Goal: Task Accomplishment & Management: Complete application form

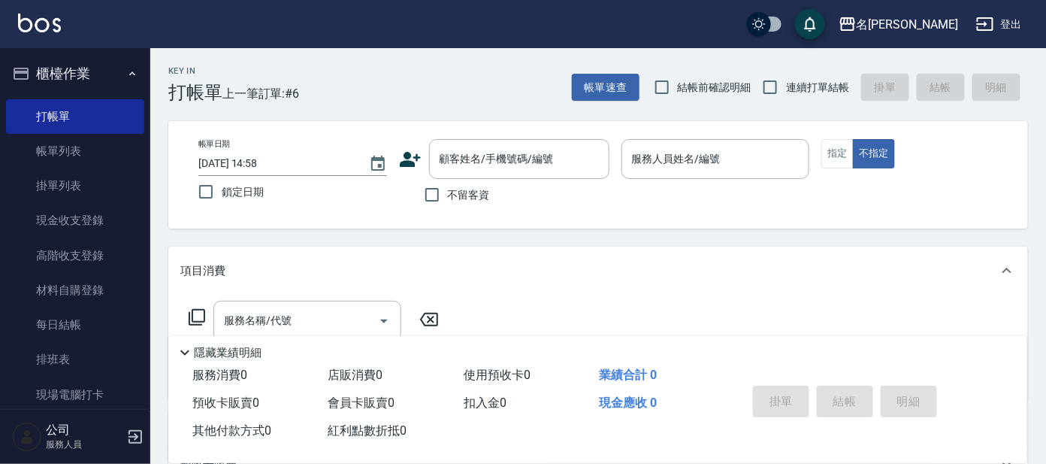
type input "[URL][DOMAIN_NAME]"
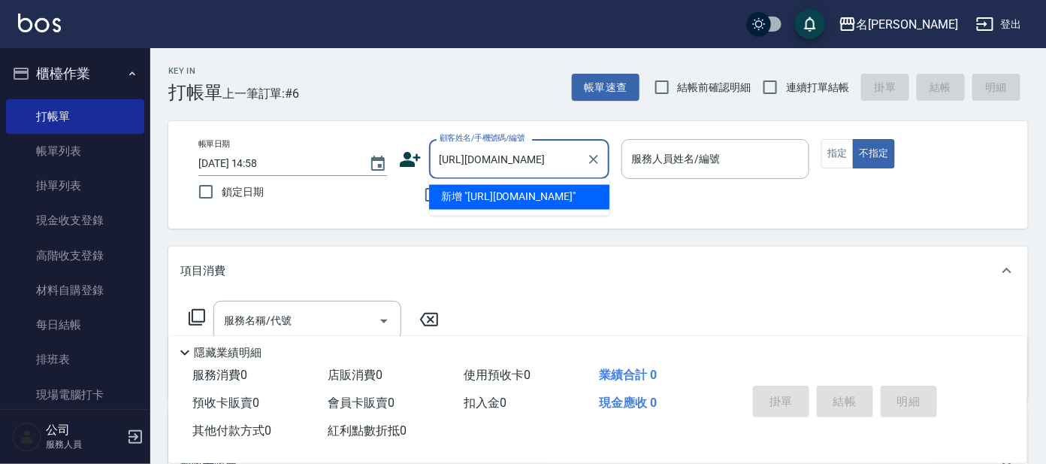
click at [531, 152] on input "[URL][DOMAIN_NAME]" at bounding box center [508, 159] width 144 height 26
click at [588, 153] on icon "Clear" at bounding box center [593, 159] width 15 height 15
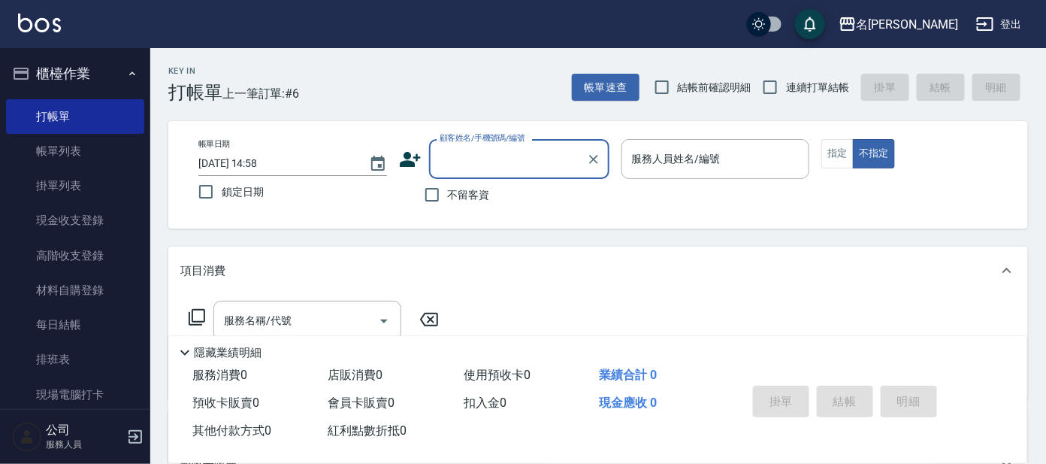
click at [522, 153] on input "顧客姓名/手機號碼/編號" at bounding box center [508, 159] width 144 height 26
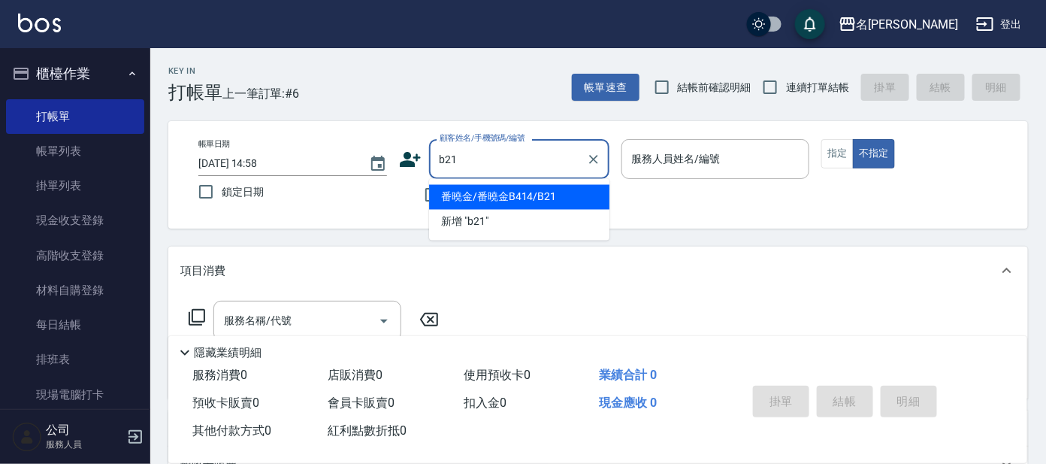
drag, startPoint x: 564, startPoint y: 195, endPoint x: 577, endPoint y: 182, distance: 18.6
click at [562, 195] on li "番曉金/番曉金B414/B21" at bounding box center [519, 197] width 180 height 25
type input "番曉金/番曉金B414/B21"
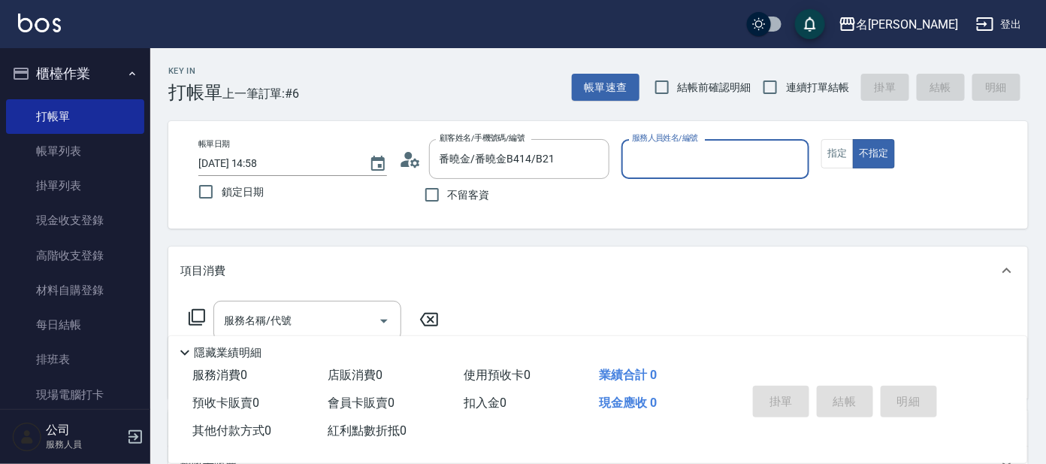
type input "美君-2"
click at [712, 154] on input "美君-2" at bounding box center [704, 159] width 153 height 26
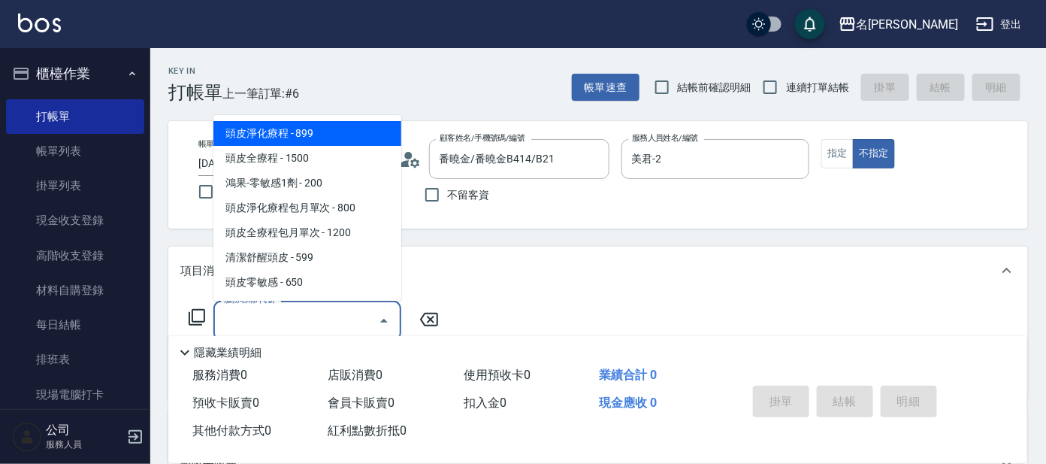
click at [312, 316] on input "服務名稱/代號" at bounding box center [296, 320] width 152 height 26
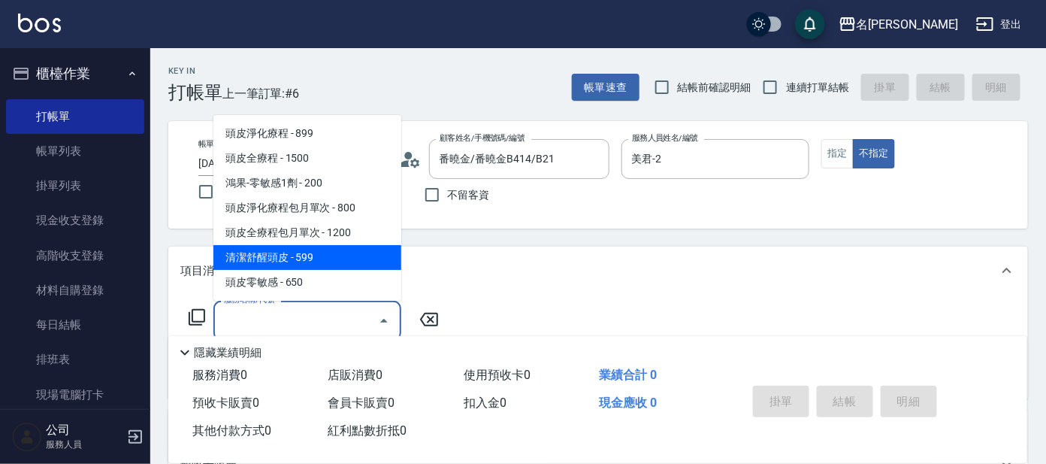
click at [376, 256] on span "清潔舒醒頭皮 - 599" at bounding box center [307, 257] width 188 height 25
type input "清潔舒醒頭皮(110)"
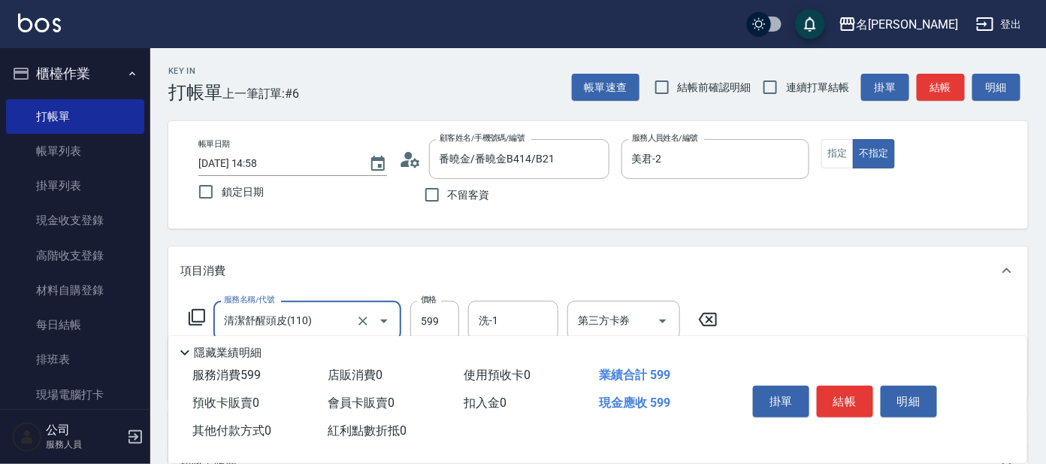
click at [201, 314] on icon at bounding box center [197, 317] width 18 height 18
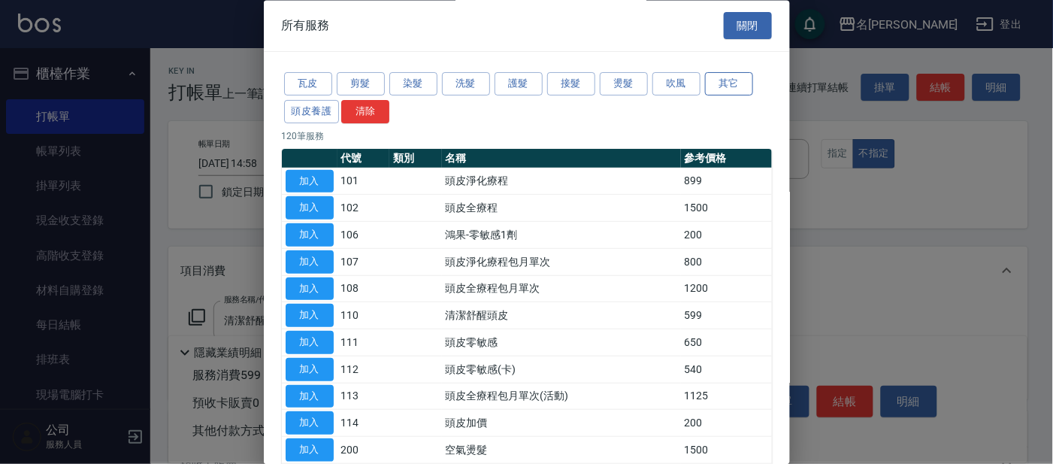
click at [727, 74] on button "其它" at bounding box center [729, 84] width 48 height 23
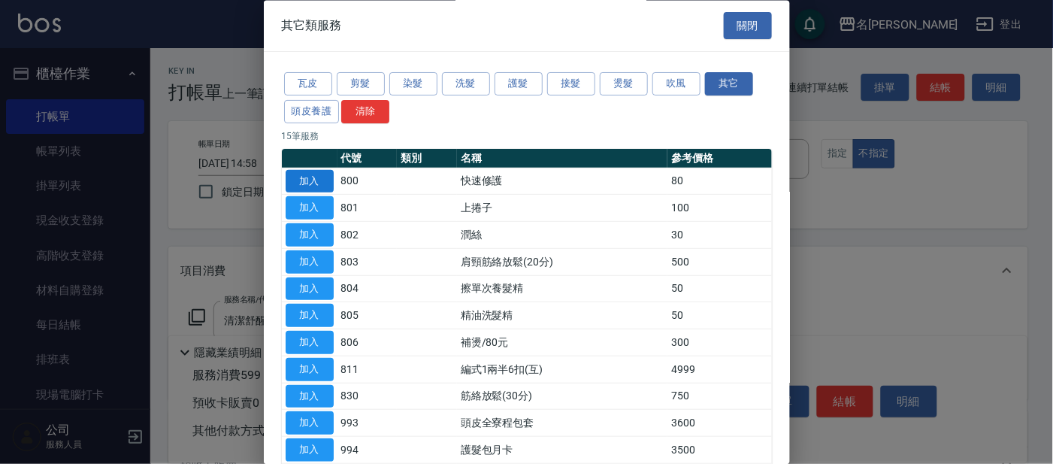
click at [315, 176] on button "加入" at bounding box center [310, 181] width 48 height 23
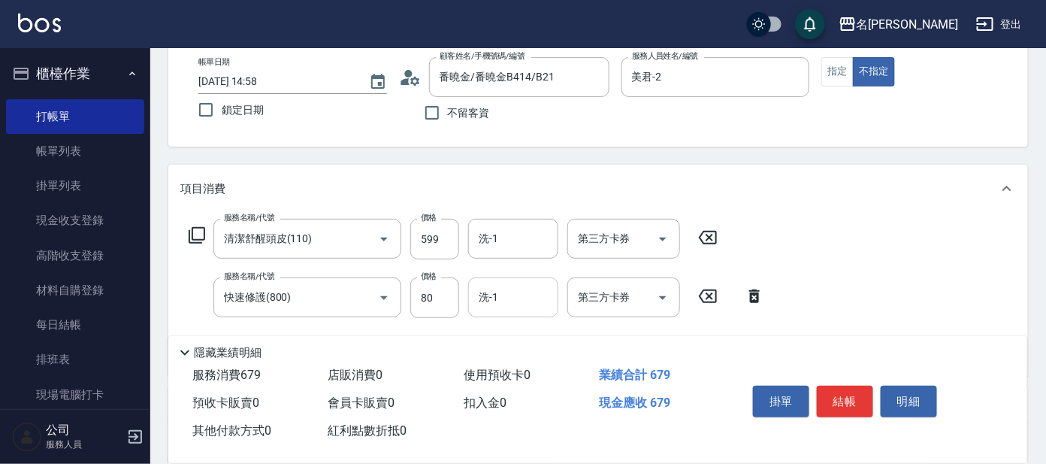
scroll to position [187, 0]
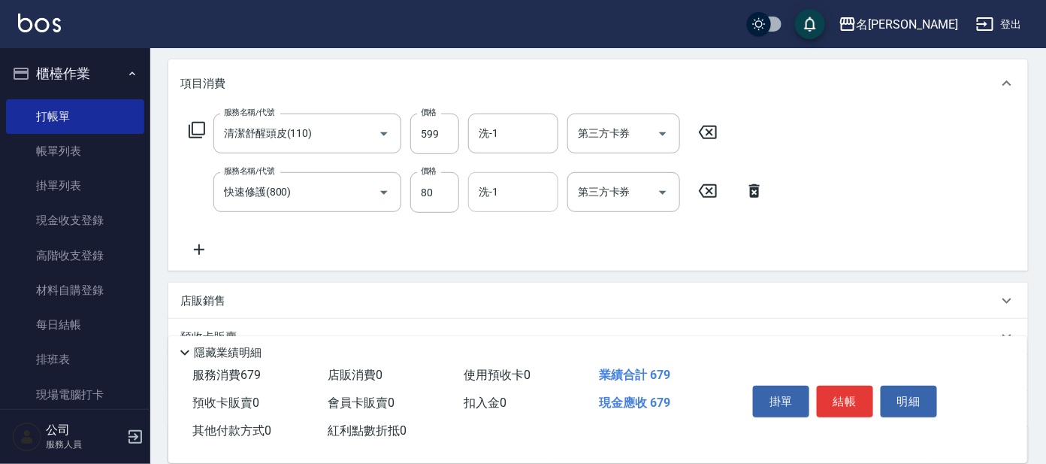
drag, startPoint x: 516, startPoint y: 165, endPoint x: 520, endPoint y: 195, distance: 30.4
click at [516, 171] on div "服務名稱/代號 清潔舒醒頭皮(110) 服務名稱/代號 價格 599 價格 洗-1 洗-1 第三方卡券 第三方卡券 服務名稱/代號 快速修護(800) 服務名…" at bounding box center [476, 185] width 593 height 145
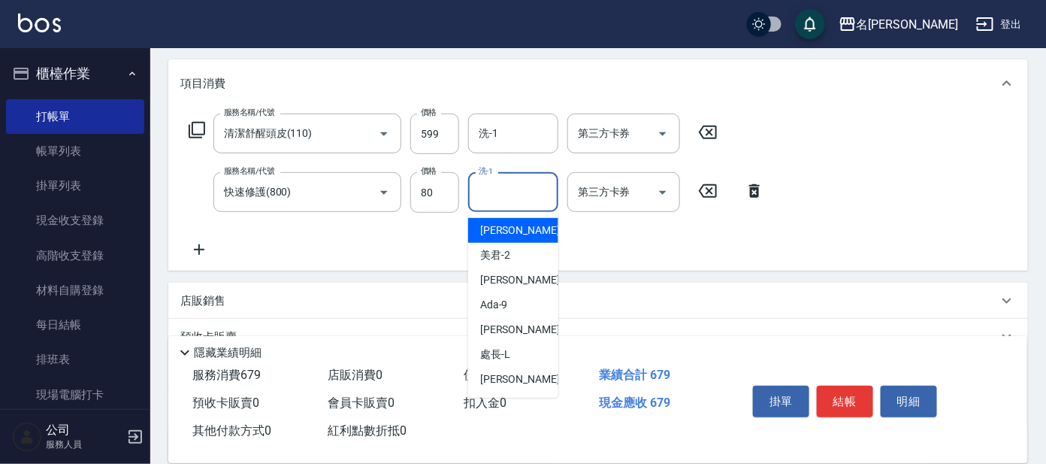
click at [520, 195] on input "洗-1" at bounding box center [513, 192] width 77 height 26
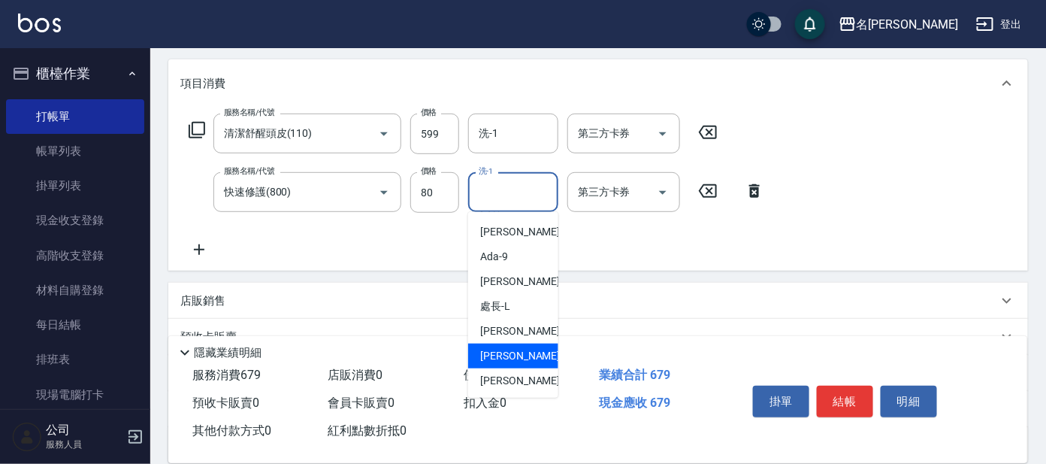
scroll to position [93, 0]
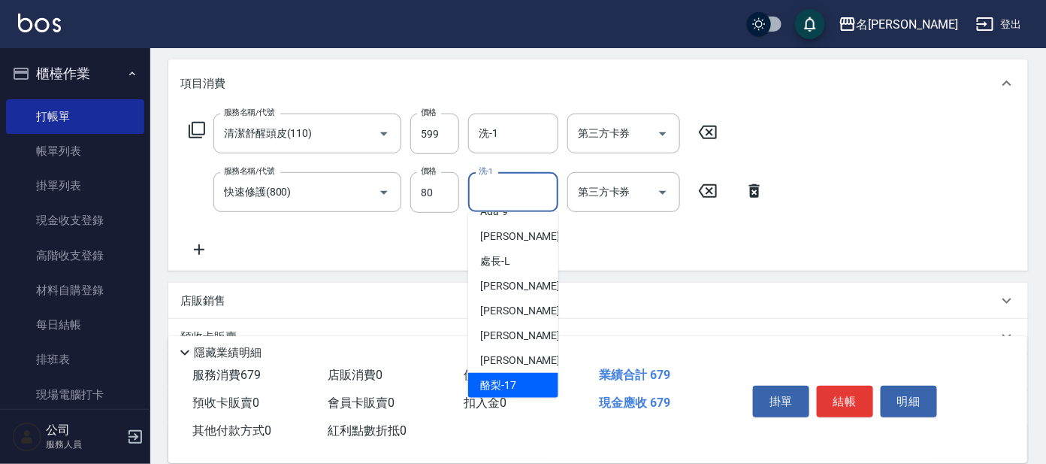
drag, startPoint x: 520, startPoint y: 375, endPoint x: 518, endPoint y: 327, distance: 48.1
click at [519, 373] on div "酪梨 -17" at bounding box center [513, 385] width 90 height 25
type input "酪梨-17"
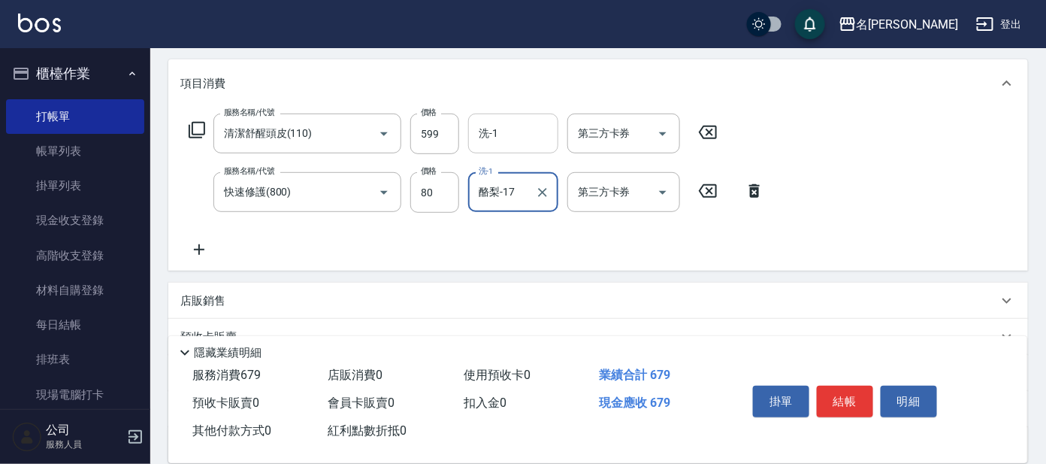
click at [516, 147] on div "洗-1" at bounding box center [513, 133] width 90 height 40
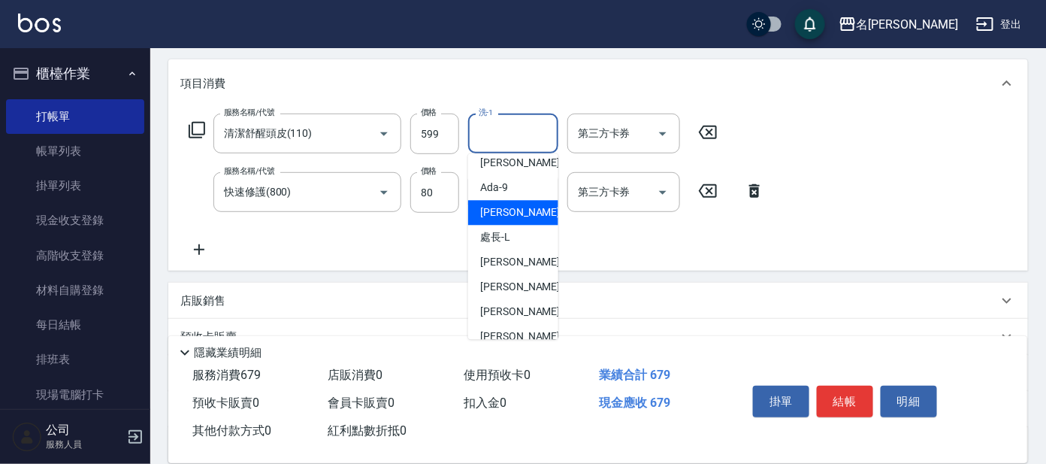
scroll to position [124, 0]
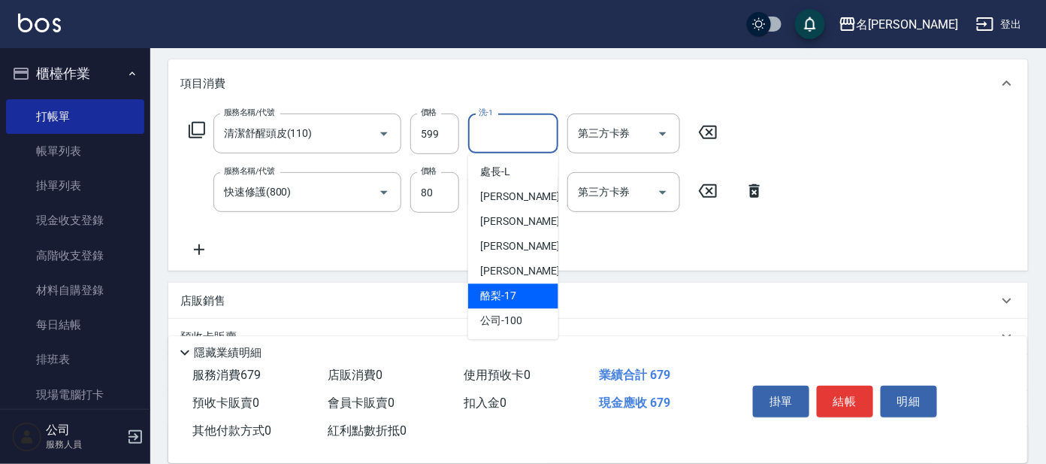
click at [512, 293] on span "酪梨 -17" at bounding box center [498, 297] width 36 height 16
type input "酪梨-17"
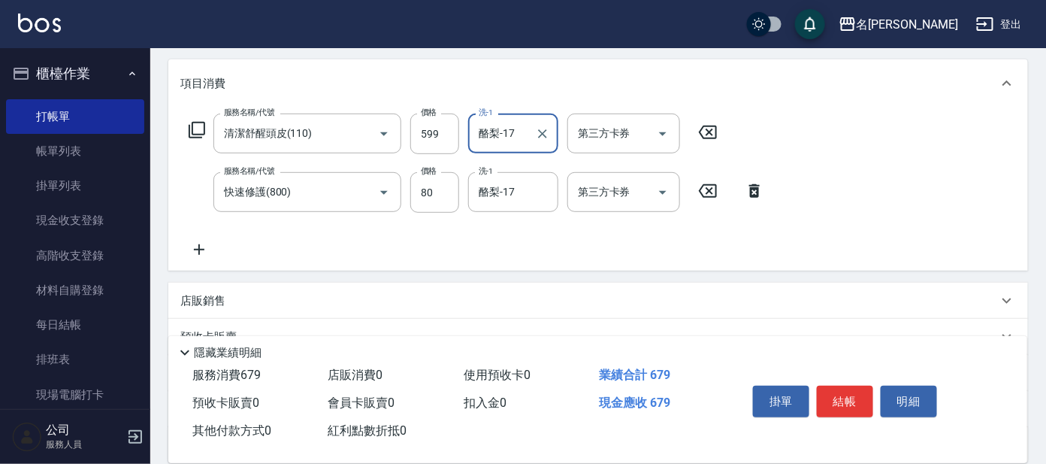
scroll to position [0, 0]
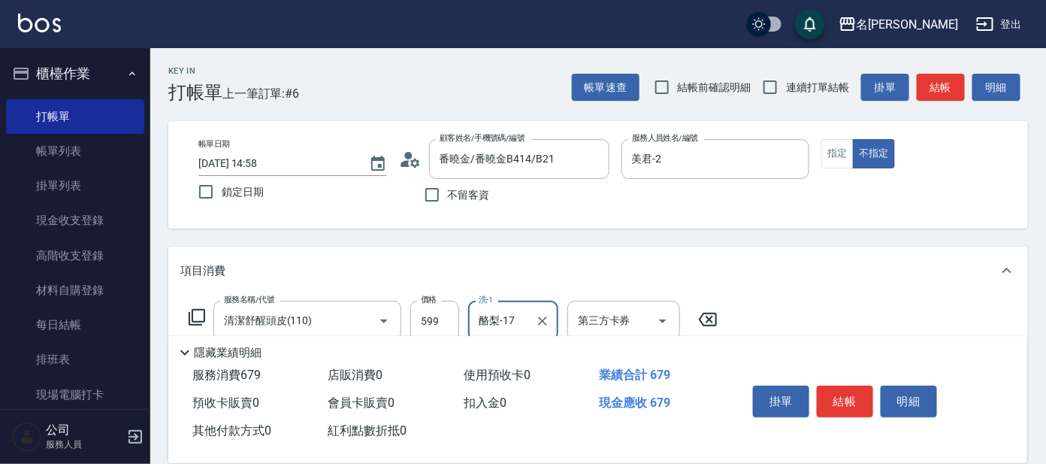
click at [848, 386] on button "結帳" at bounding box center [845, 402] width 56 height 32
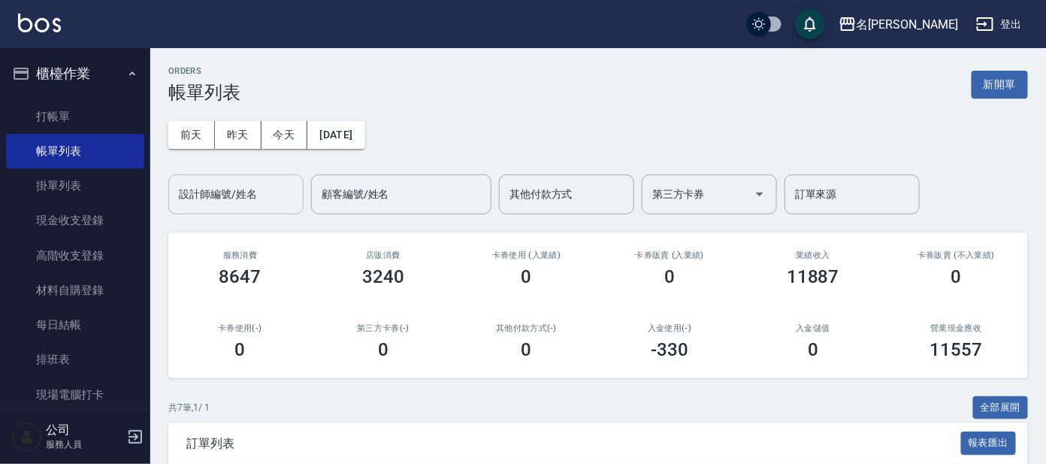
click at [229, 192] on input "設計師編號/姓名" at bounding box center [236, 194] width 122 height 26
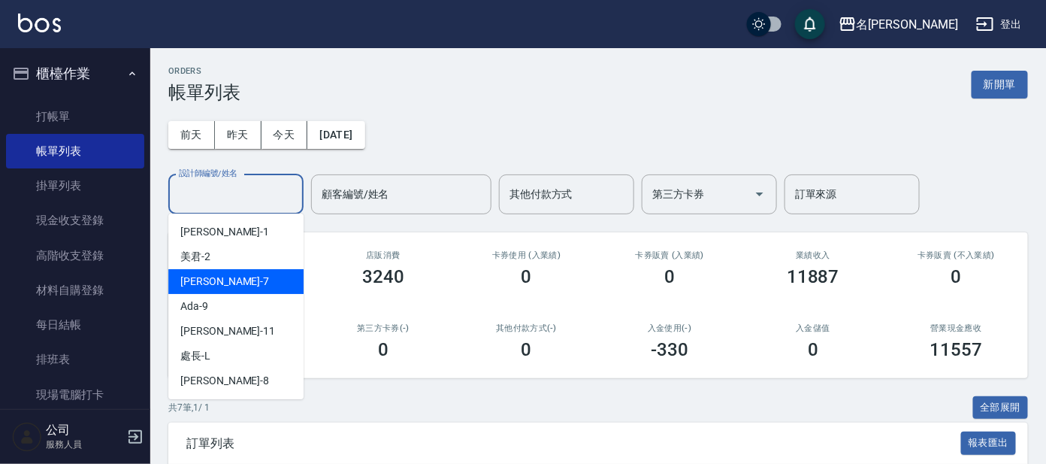
drag, startPoint x: 194, startPoint y: 280, endPoint x: 209, endPoint y: 280, distance: 15.0
click at [195, 280] on span "[PERSON_NAME] -7" at bounding box center [224, 282] width 89 height 16
type input "[PERSON_NAME]-7"
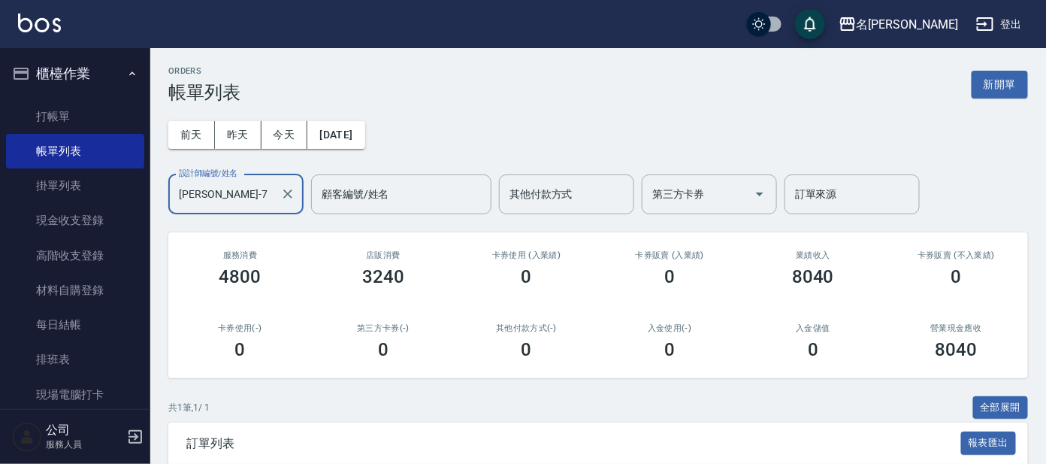
scroll to position [144, 0]
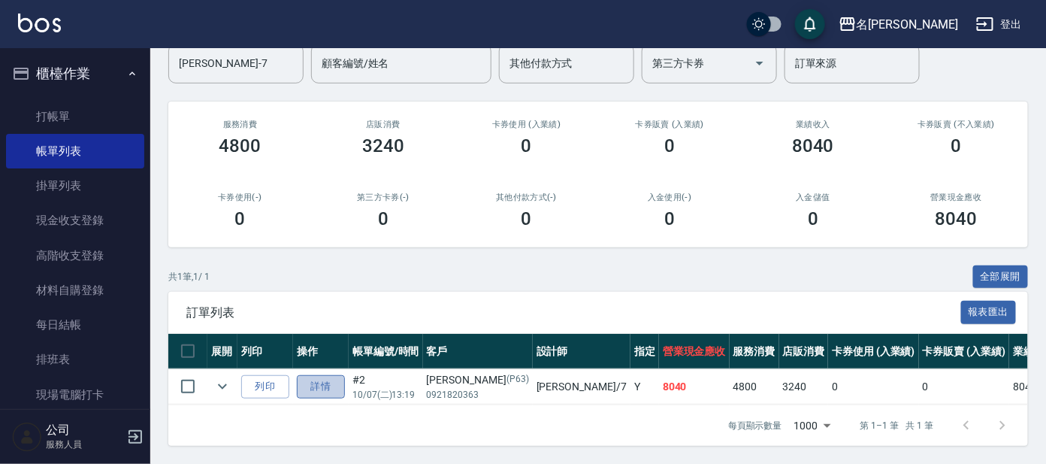
click at [321, 375] on link "詳情" at bounding box center [321, 386] width 48 height 23
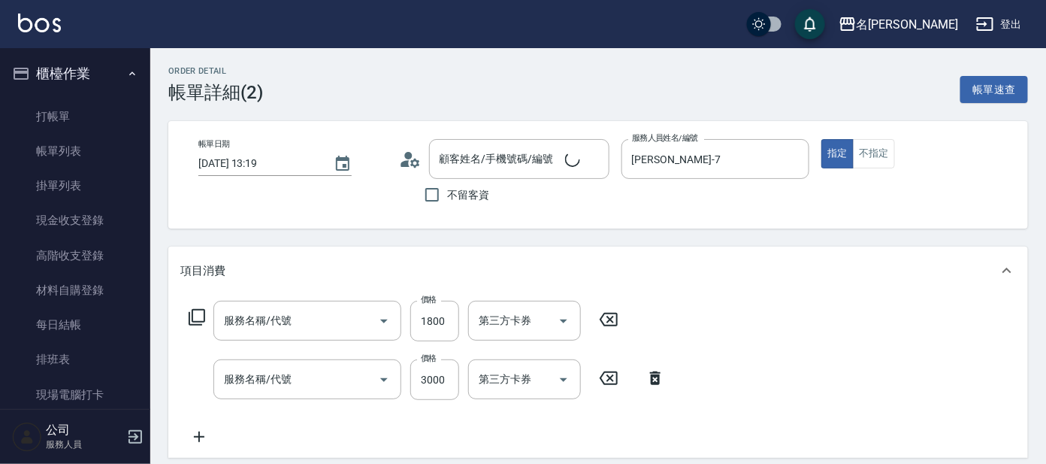
type input "[DATE] 13:19"
type input "[PERSON_NAME]-7"
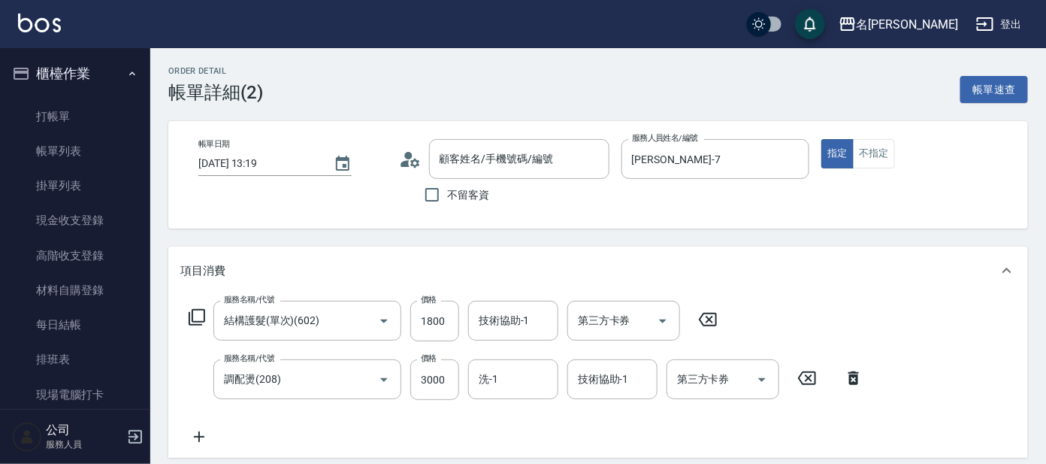
type input "結構護髮(單次)(602)"
type input "調配燙(208)"
type input "[PERSON_NAME]/0921820363/P63"
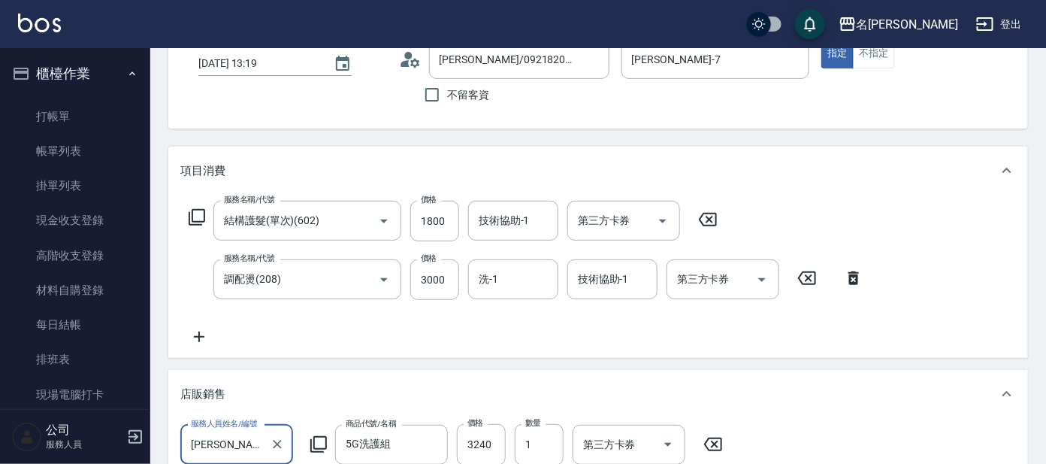
scroll to position [152, 0]
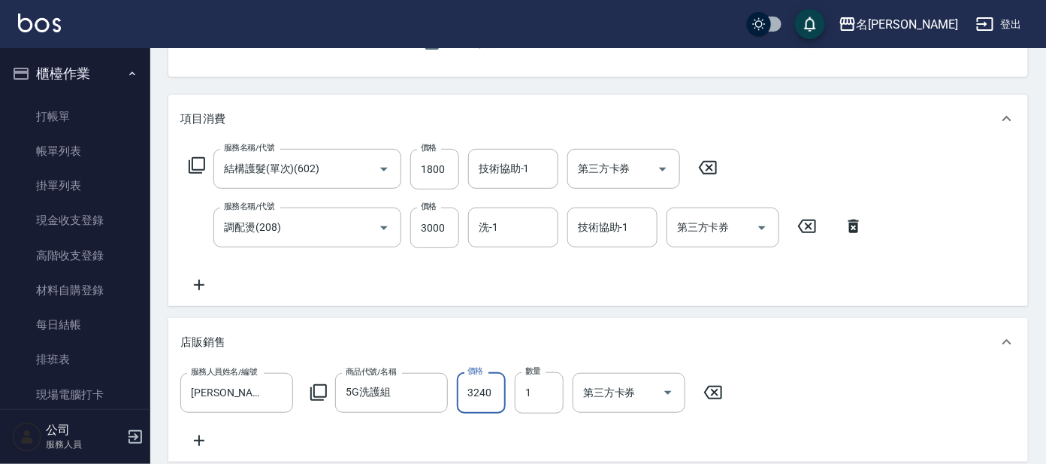
click at [497, 392] on input "3240" at bounding box center [481, 392] width 49 height 41
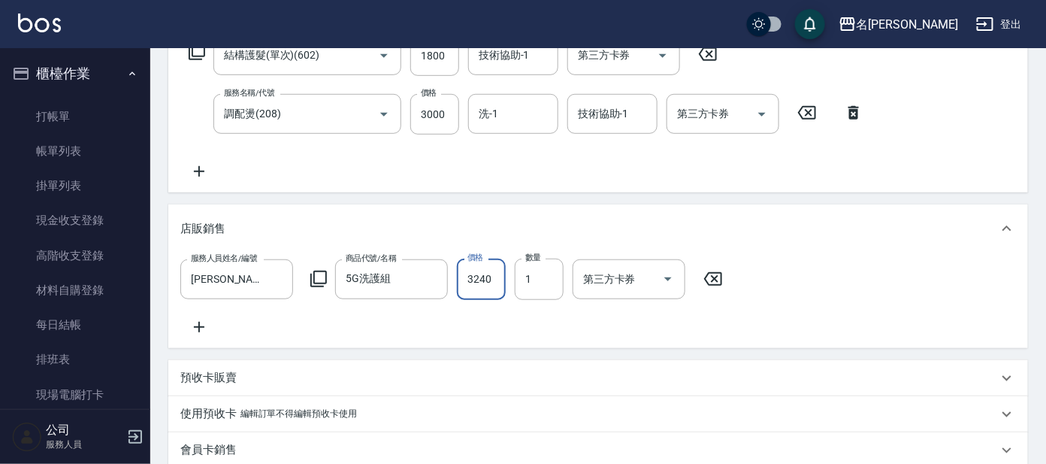
scroll to position [237, 0]
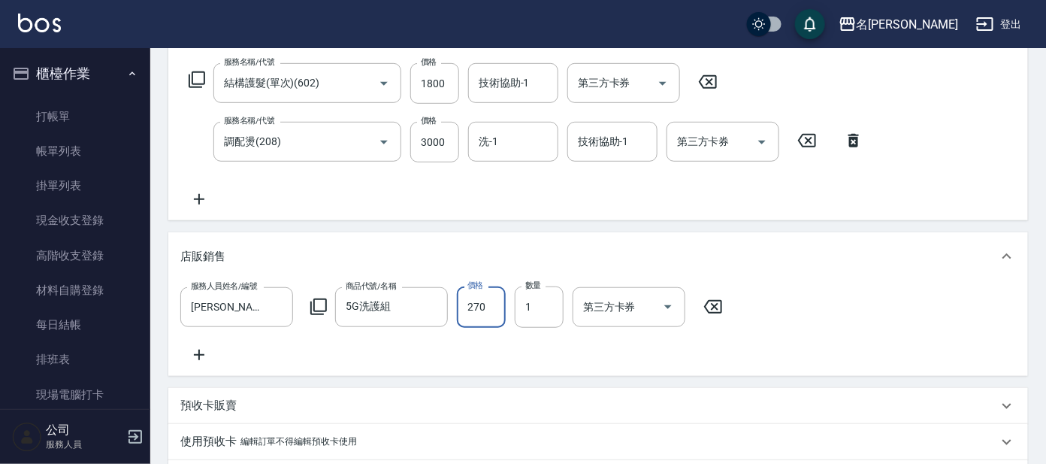
type input "2700"
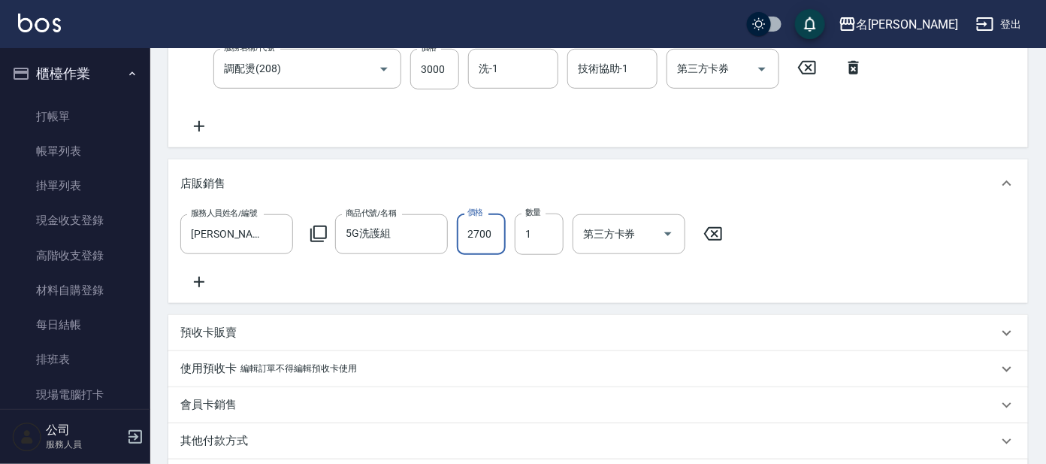
scroll to position [513, 0]
